Goal: Navigation & Orientation: Understand site structure

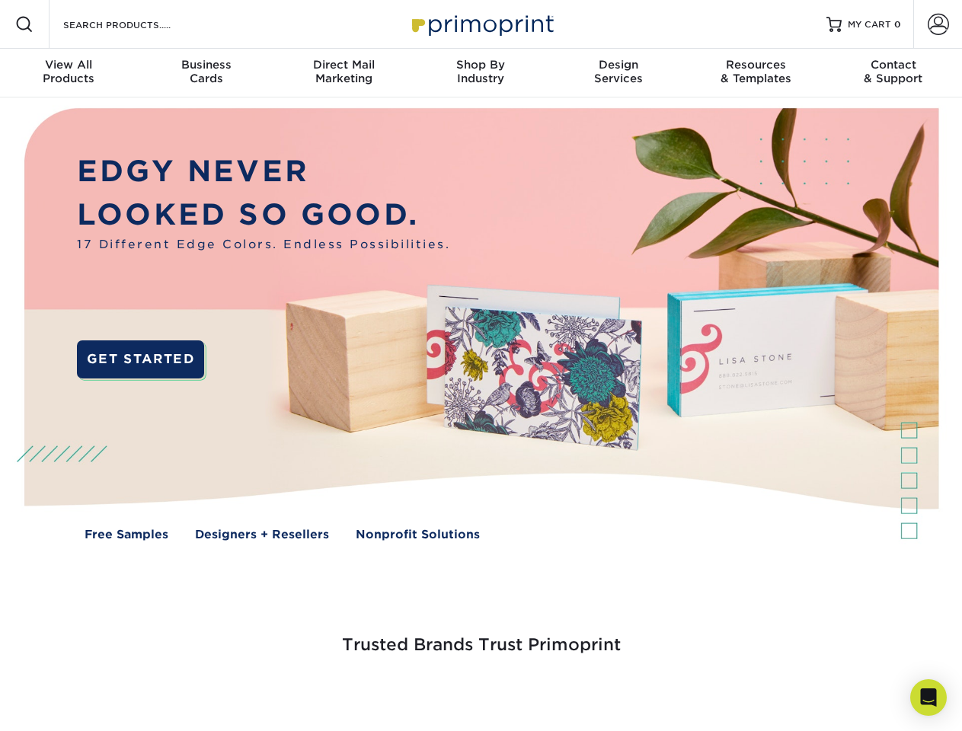
click at [938, 24] on span at bounding box center [938, 24] width 21 height 21
click at [69, 73] on div "View All Products" at bounding box center [68, 71] width 137 height 27
click at [206, 73] on div "Business Cards" at bounding box center [205, 71] width 137 height 27
click at [343, 73] on div "Direct Mail Marketing" at bounding box center [343, 71] width 137 height 27
click at [481, 73] on div "Shop By Industry" at bounding box center [480, 71] width 137 height 27
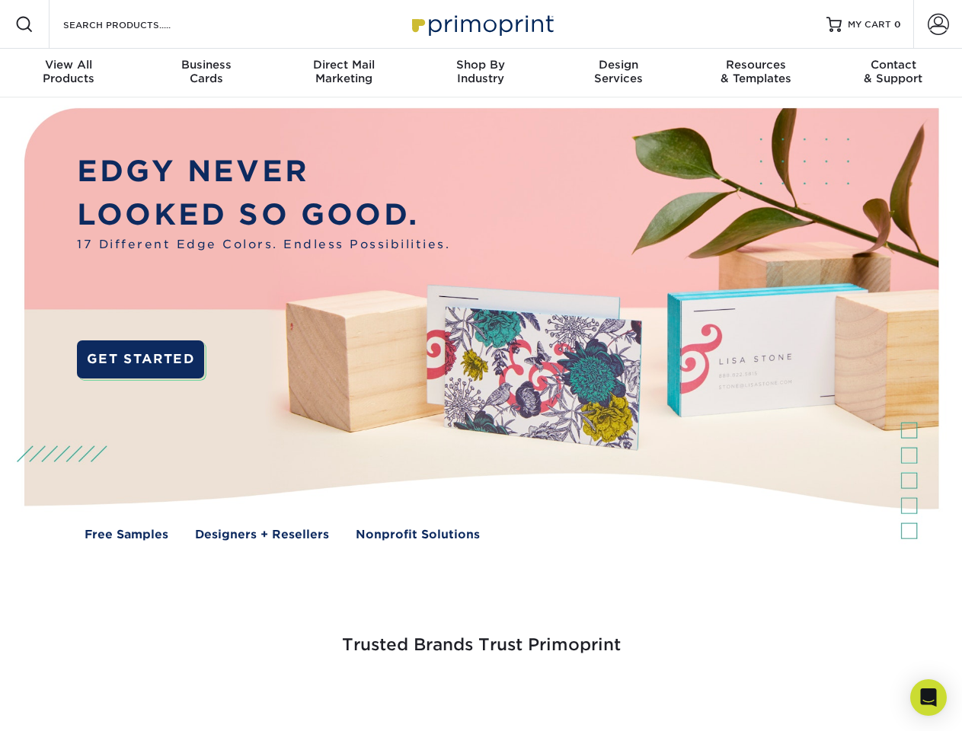
click at [618, 73] on div "Design Services" at bounding box center [618, 71] width 137 height 27
click at [756, 73] on div "Resources & Templates" at bounding box center [755, 71] width 137 height 27
click at [893, 73] on div "Contact & Support" at bounding box center [893, 71] width 137 height 27
click at [928, 698] on icon "Open Intercom Messenger" at bounding box center [929, 698] width 16 height 18
